Goal: Task Accomplishment & Management: Use online tool/utility

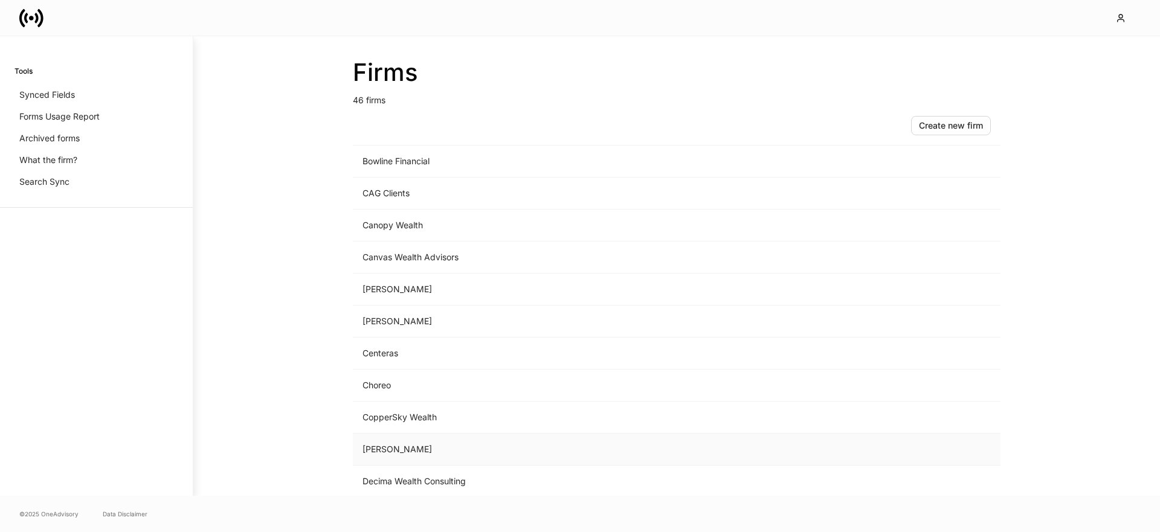
scroll to position [233, 0]
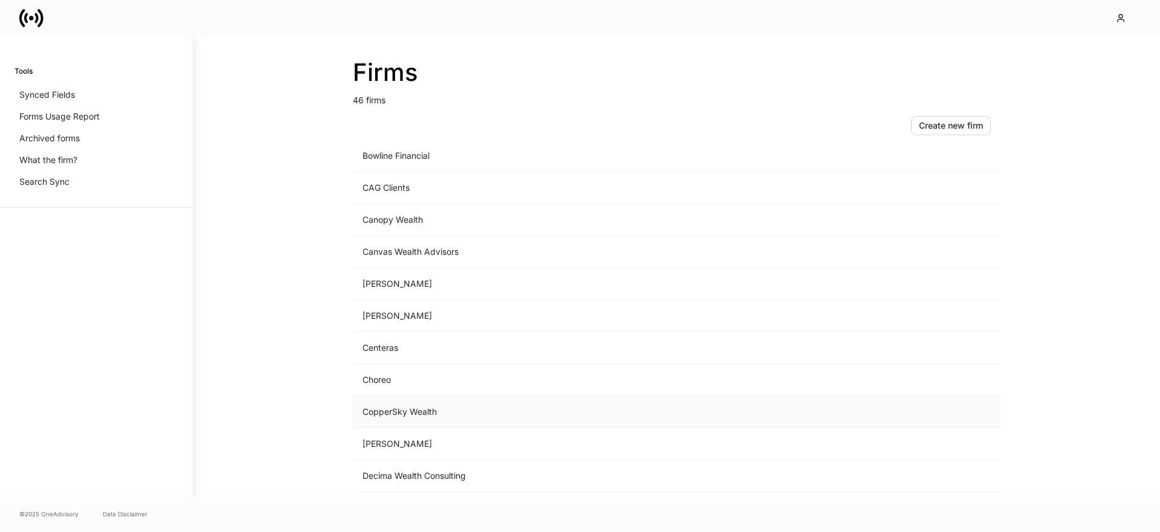
click at [415, 412] on td "CopperSky Wealth" at bounding box center [576, 412] width 447 height 32
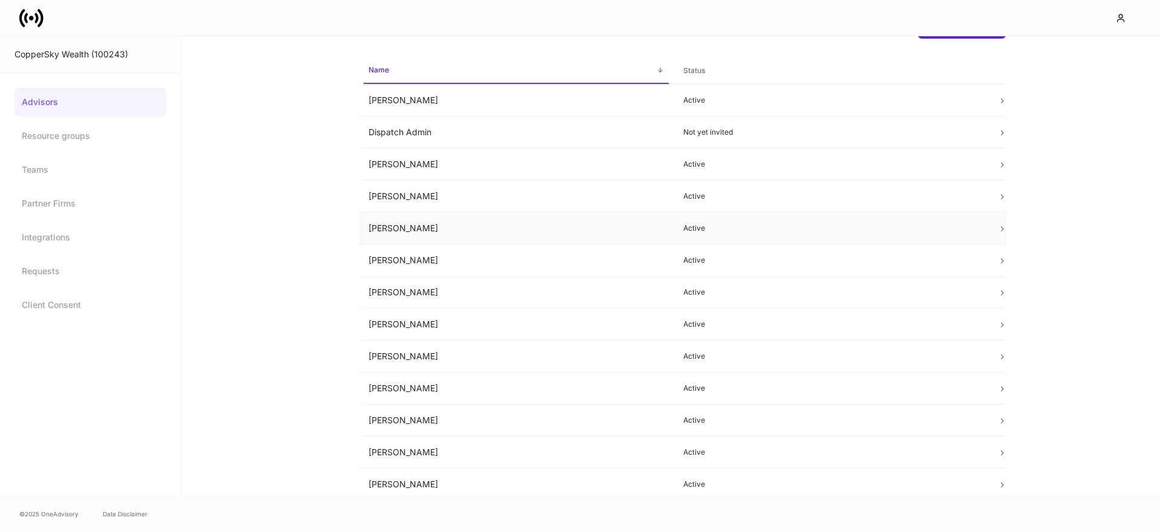
scroll to position [77, 0]
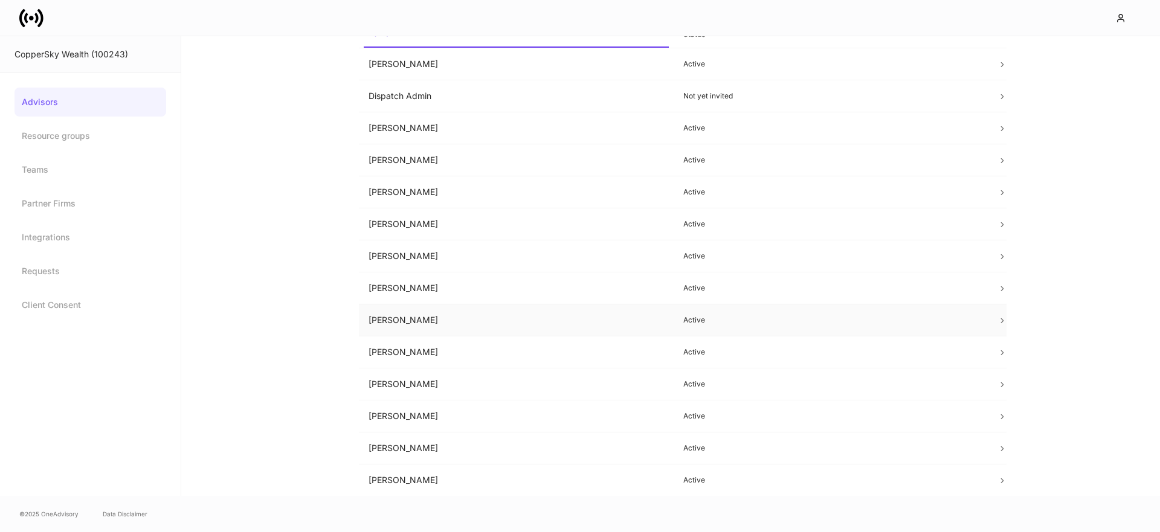
click at [425, 314] on td "[PERSON_NAME]" at bounding box center [516, 321] width 315 height 32
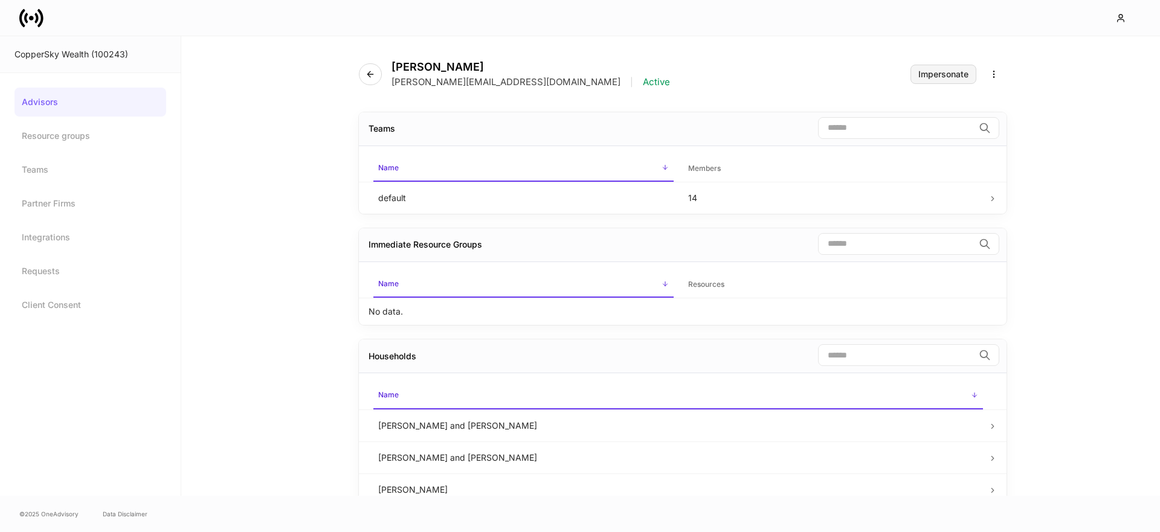
click at [924, 81] on button "Impersonate" at bounding box center [944, 74] width 66 height 19
